Goal: Transaction & Acquisition: Purchase product/service

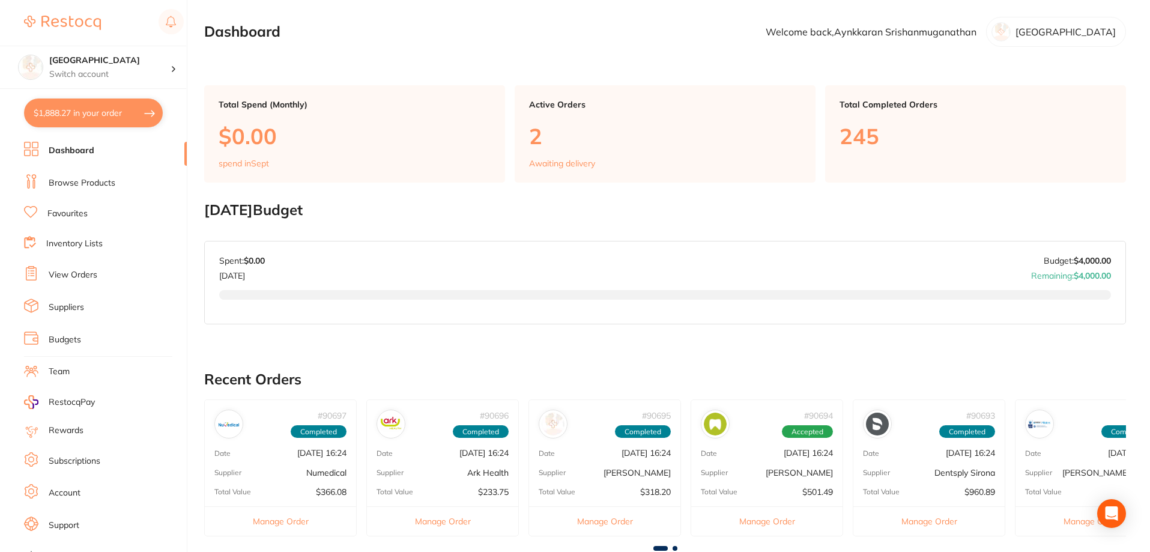
click at [88, 176] on li "Browse Products" at bounding box center [105, 183] width 163 height 18
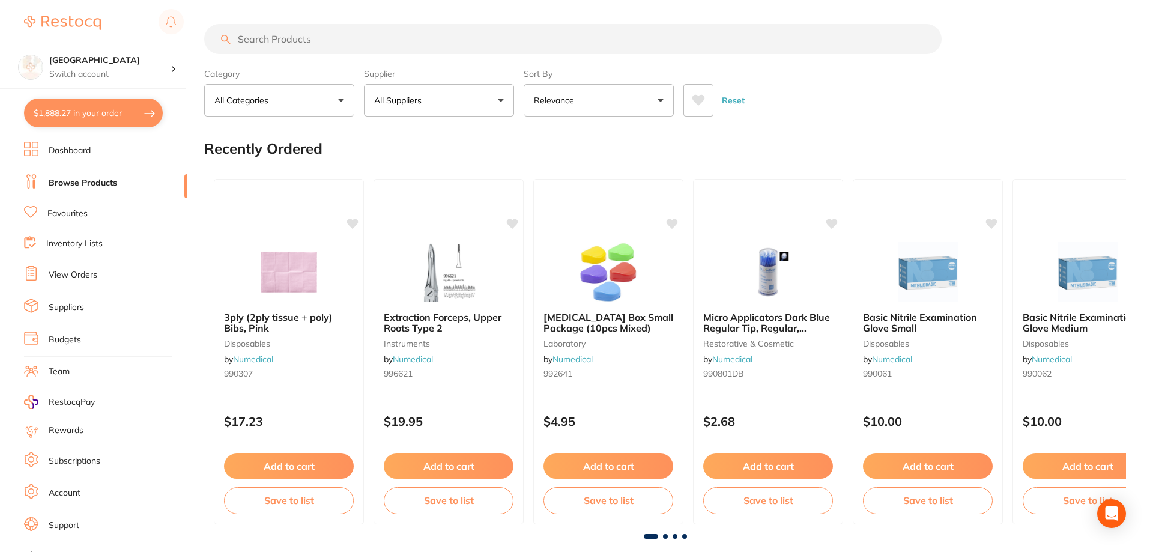
click at [277, 35] on input "search" at bounding box center [572, 39] width 737 height 30
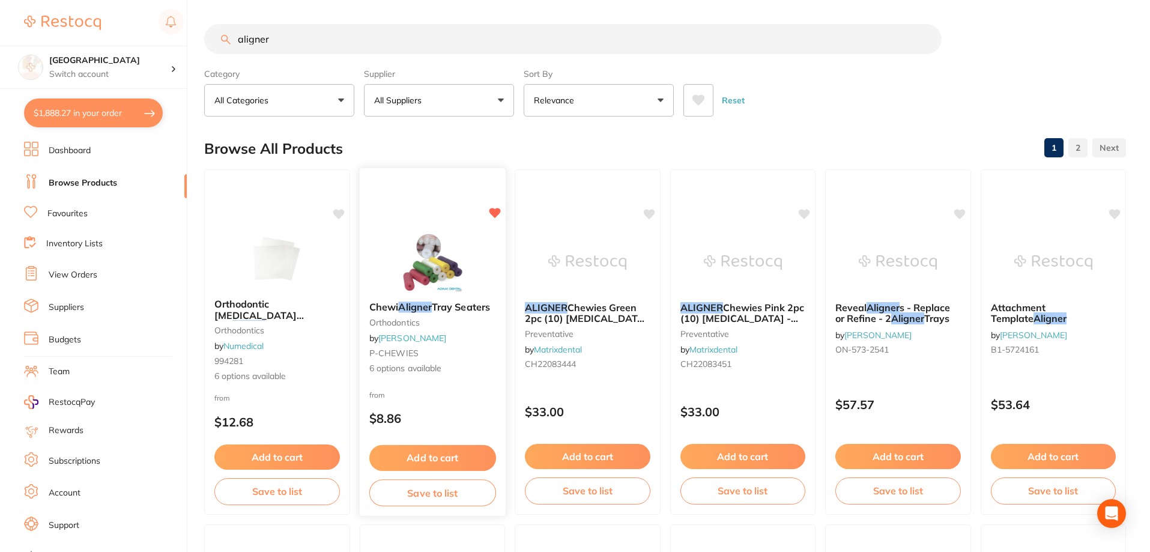
type input "aligner"
click at [428, 303] on em "Aligner" at bounding box center [415, 307] width 34 height 12
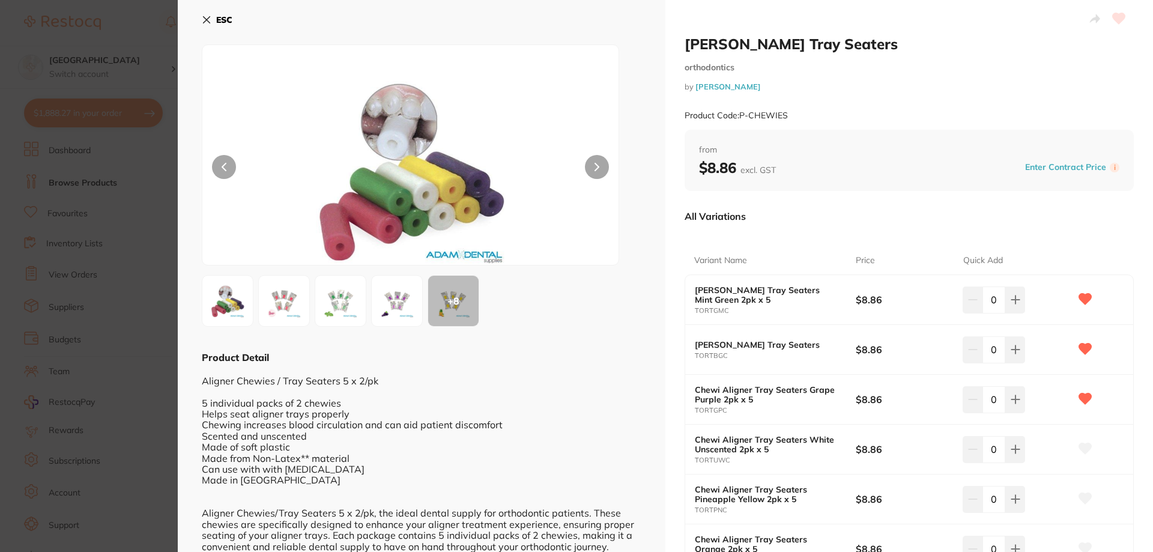
click at [211, 17] on icon at bounding box center [207, 20] width 10 height 10
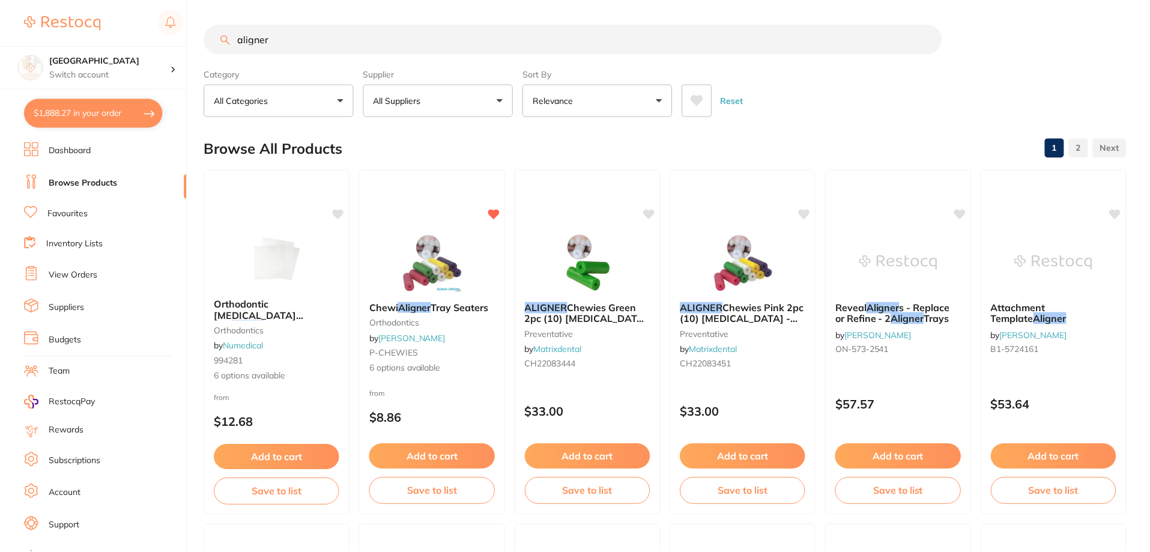
scroll to position [1, 0]
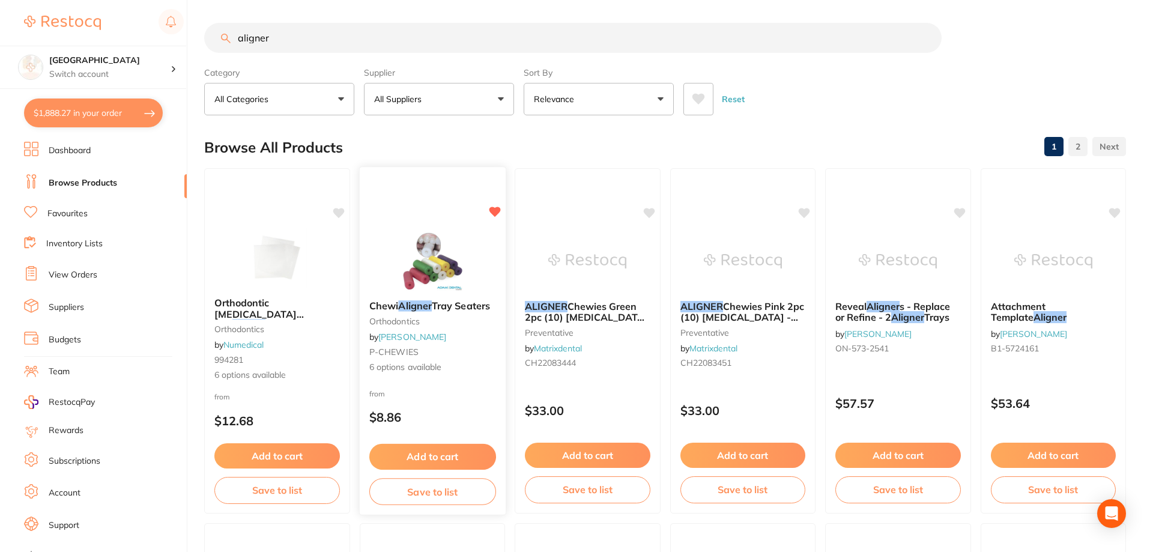
click at [436, 307] on span "Tray Seaters" at bounding box center [460, 306] width 58 height 12
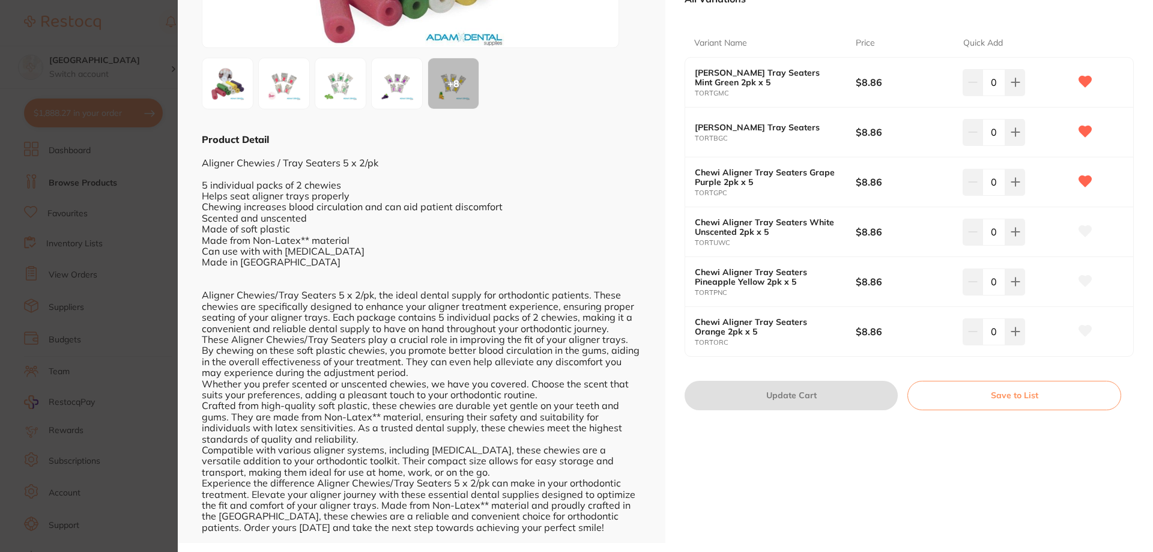
scroll to position [97, 0]
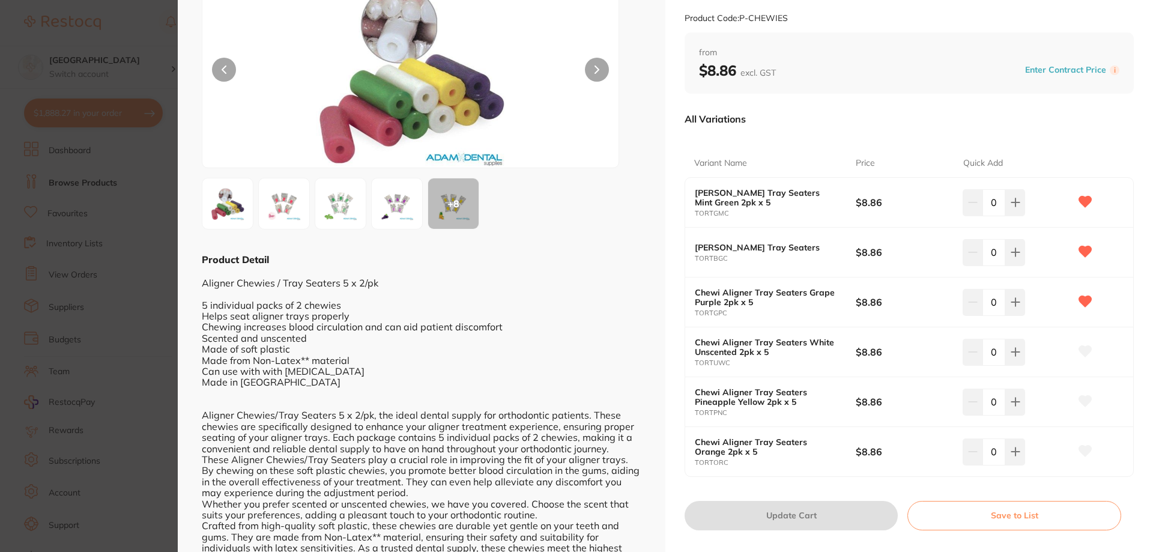
click at [105, 286] on section "Chewi Aligner Tray Seaters orthodontics by [PERSON_NAME] Product Code: P-CHEWIE…" at bounding box center [576, 276] width 1153 height 552
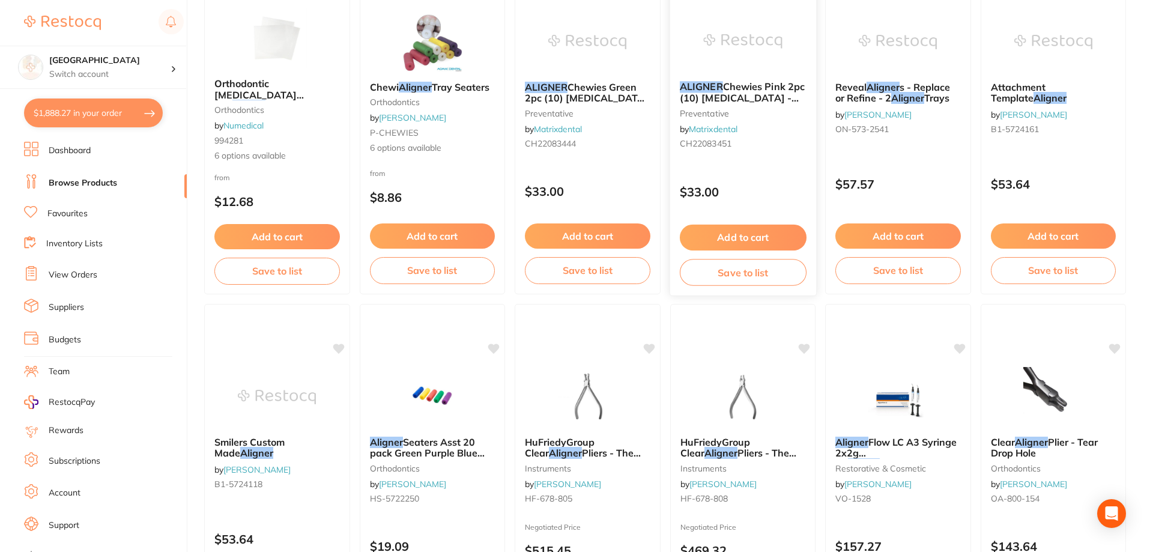
scroll to position [241, 0]
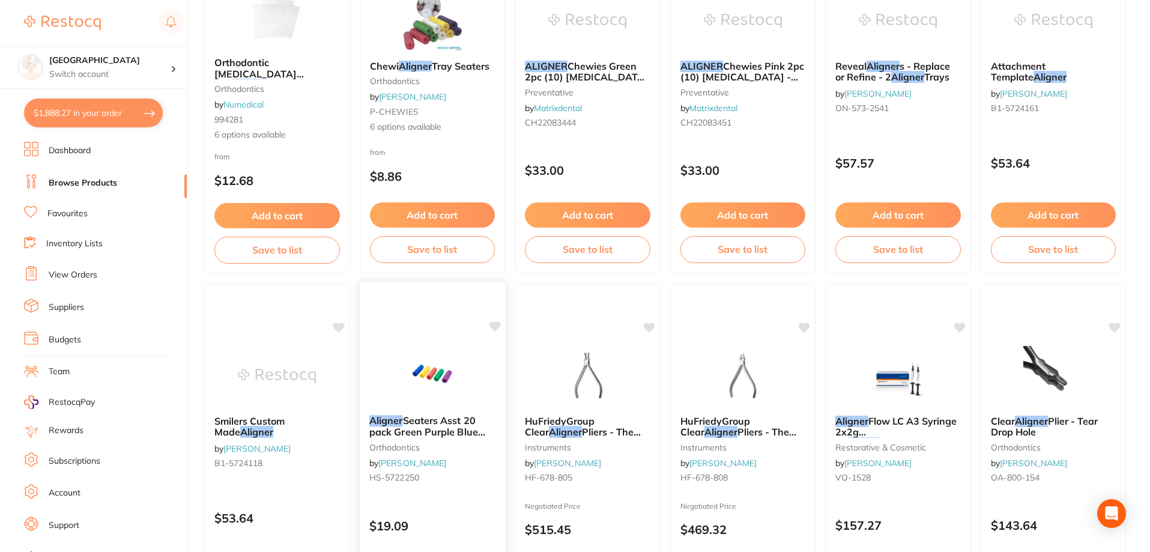
click at [439, 430] on span "Seaters Asst 20 pack Green Purple Blue Red Yellow" at bounding box center [427, 431] width 116 height 34
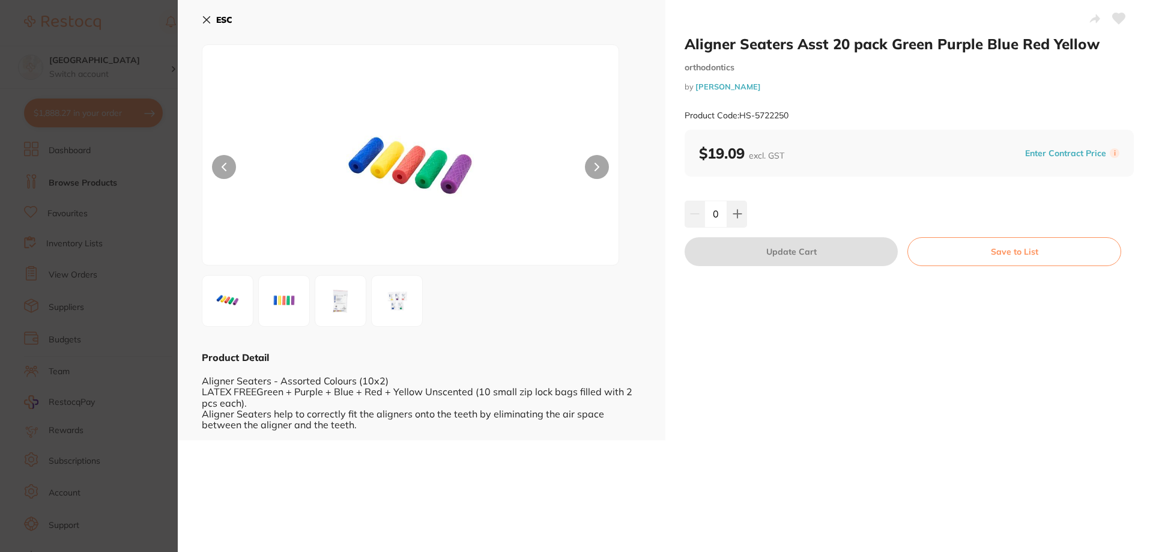
click at [68, 304] on section "Aligner Seaters Asst 20 pack Green Purple Blue Red Yellow orthodontics by [PERS…" at bounding box center [576, 276] width 1153 height 552
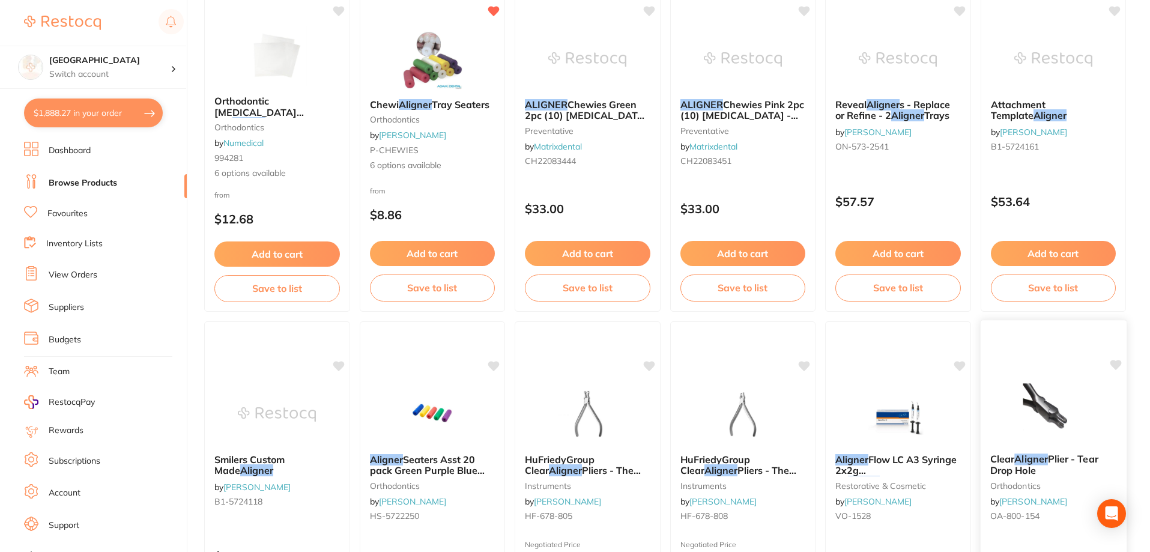
scroll to position [181, 0]
